Goal: Information Seeking & Learning: Learn about a topic

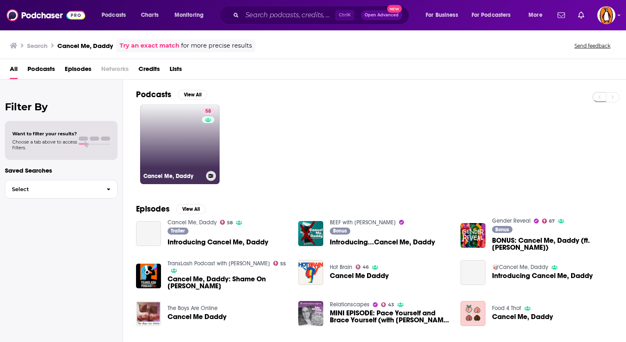
click at [174, 143] on link "58 Cancel Me, Daddy" at bounding box center [179, 143] width 79 height 79
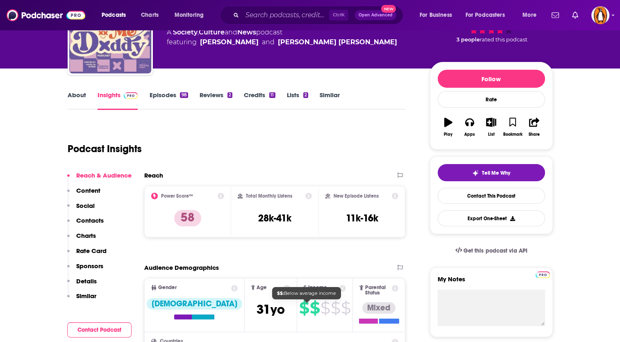
scroll to position [43, 0]
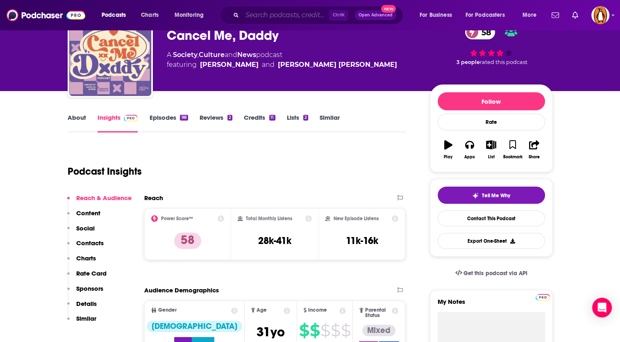
click at [275, 11] on input "Search podcasts, credits, & more..." at bounding box center [285, 15] width 87 height 13
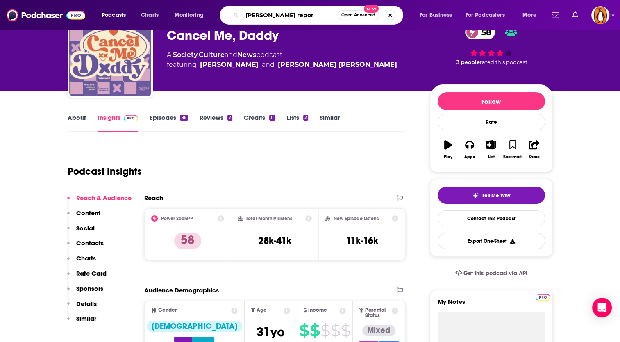
type input "[PERSON_NAME] report"
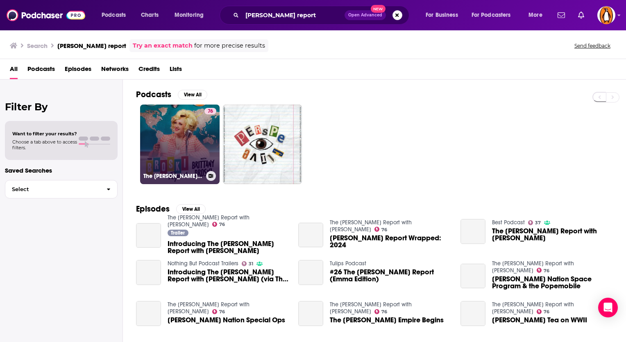
click at [169, 152] on link "76 The [PERSON_NAME] Report with [PERSON_NAME]" at bounding box center [179, 143] width 79 height 79
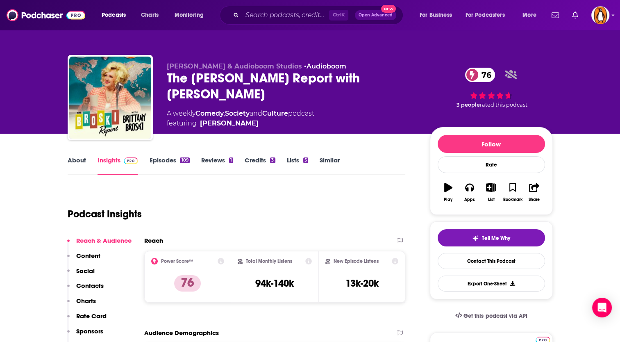
click at [298, 6] on div "Ctrl K Open Advanced New" at bounding box center [312, 15] width 184 height 19
click at [285, 16] on input "Search podcasts, credits, & more..." at bounding box center [285, 15] width 87 height 13
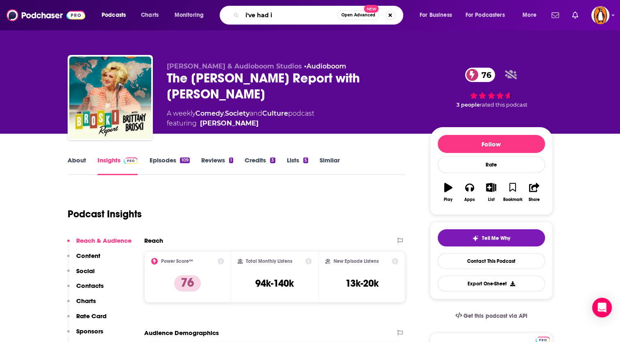
type input "i've had it"
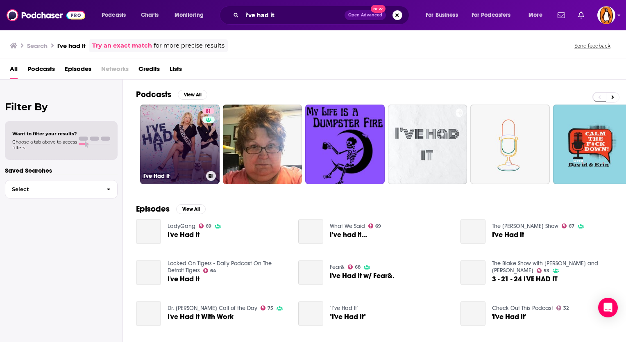
click at [178, 132] on link "81 I've Had It" at bounding box center [179, 143] width 79 height 79
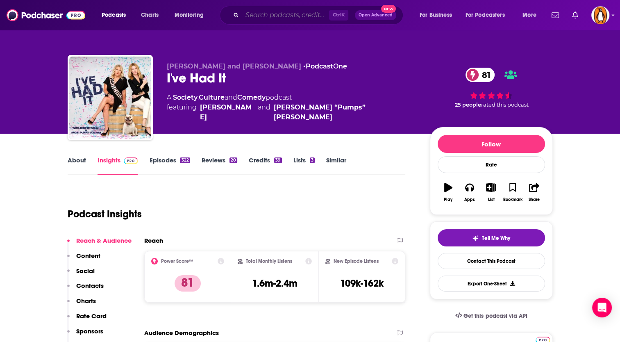
click at [295, 17] on input "Search podcasts, credits, & more..." at bounding box center [285, 15] width 87 height 13
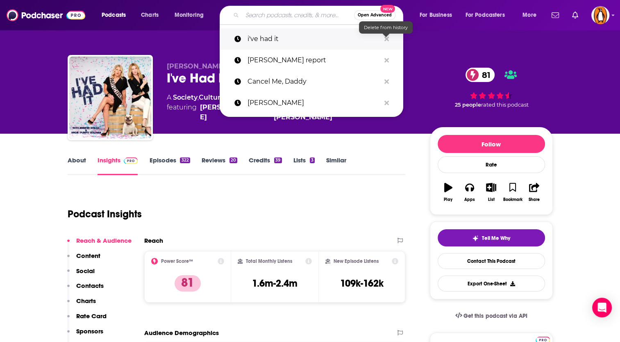
click at [388, 39] on icon "Search podcasts, credits, & more..." at bounding box center [386, 39] width 5 height 7
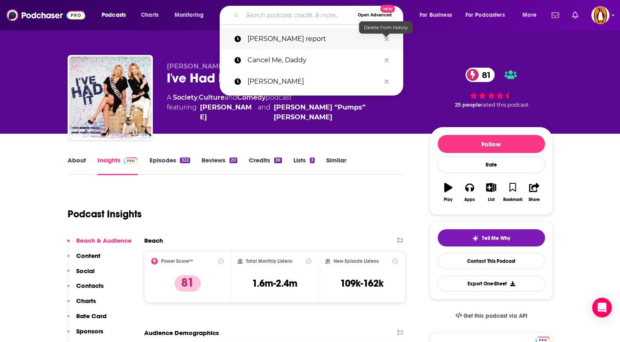
click at [388, 39] on icon "Search podcasts, credits, & more..." at bounding box center [386, 39] width 5 height 7
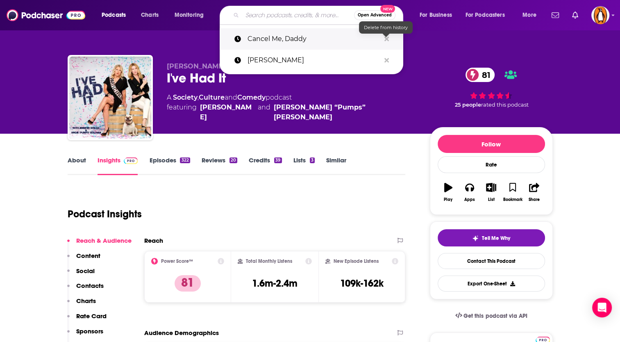
click at [388, 39] on icon "Search podcasts, credits, & more..." at bounding box center [386, 39] width 5 height 7
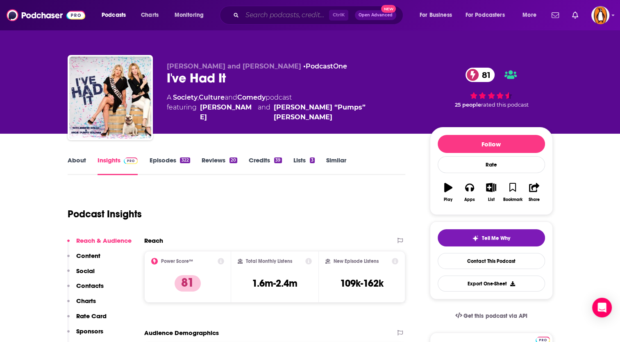
click at [295, 17] on input "Search podcasts, credits, & more..." at bounding box center [285, 15] width 87 height 13
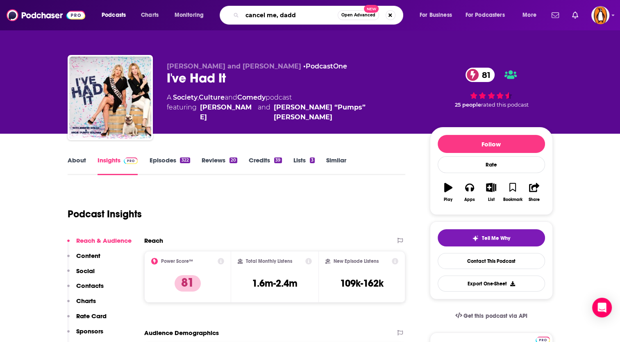
type input "cancel me, daddy"
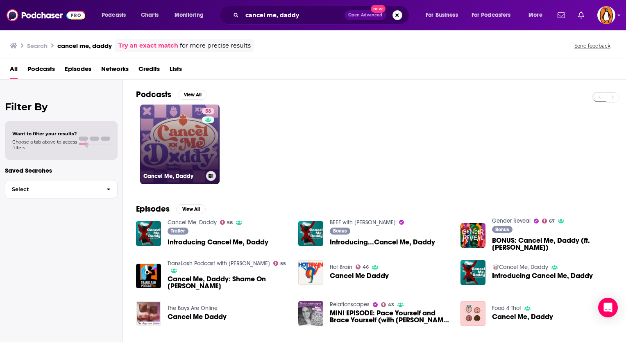
click at [159, 159] on link "58 Cancel Me, Daddy" at bounding box center [179, 143] width 79 height 79
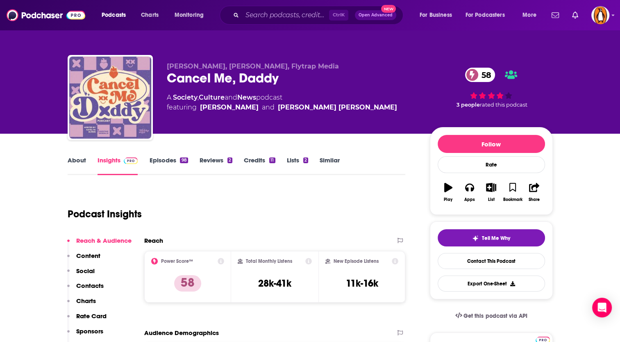
click at [82, 157] on link "About" at bounding box center [77, 165] width 18 height 19
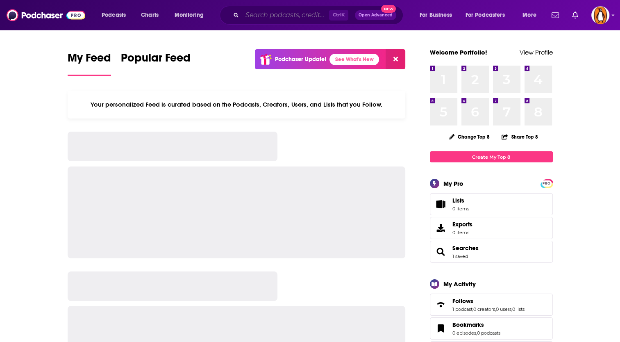
click at [257, 20] on input "Search podcasts, credits, & more..." at bounding box center [285, 15] width 87 height 13
